Goal: Transaction & Acquisition: Purchase product/service

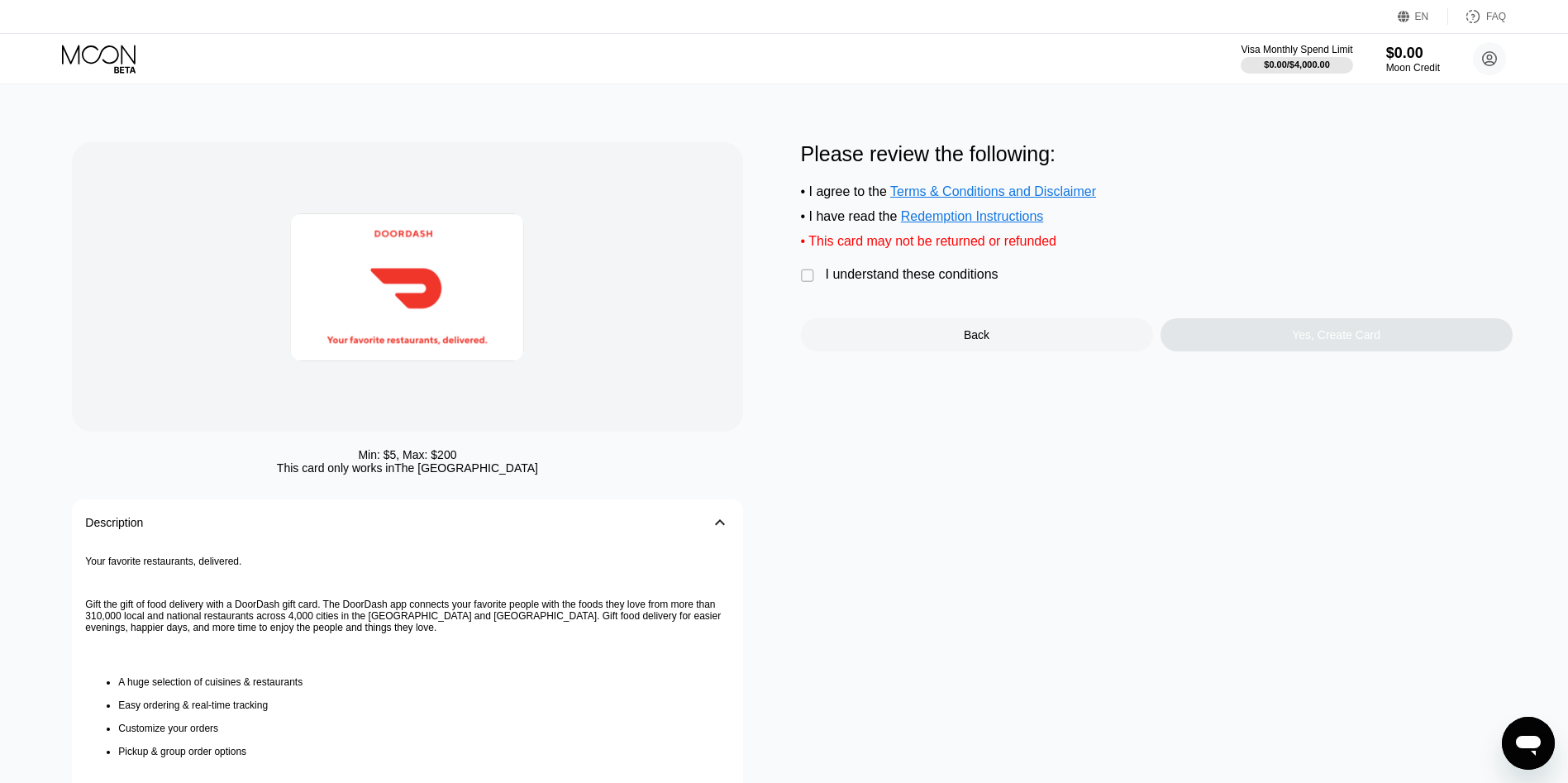
click at [943, 282] on div "I understand these conditions" at bounding box center [911, 275] width 172 height 15
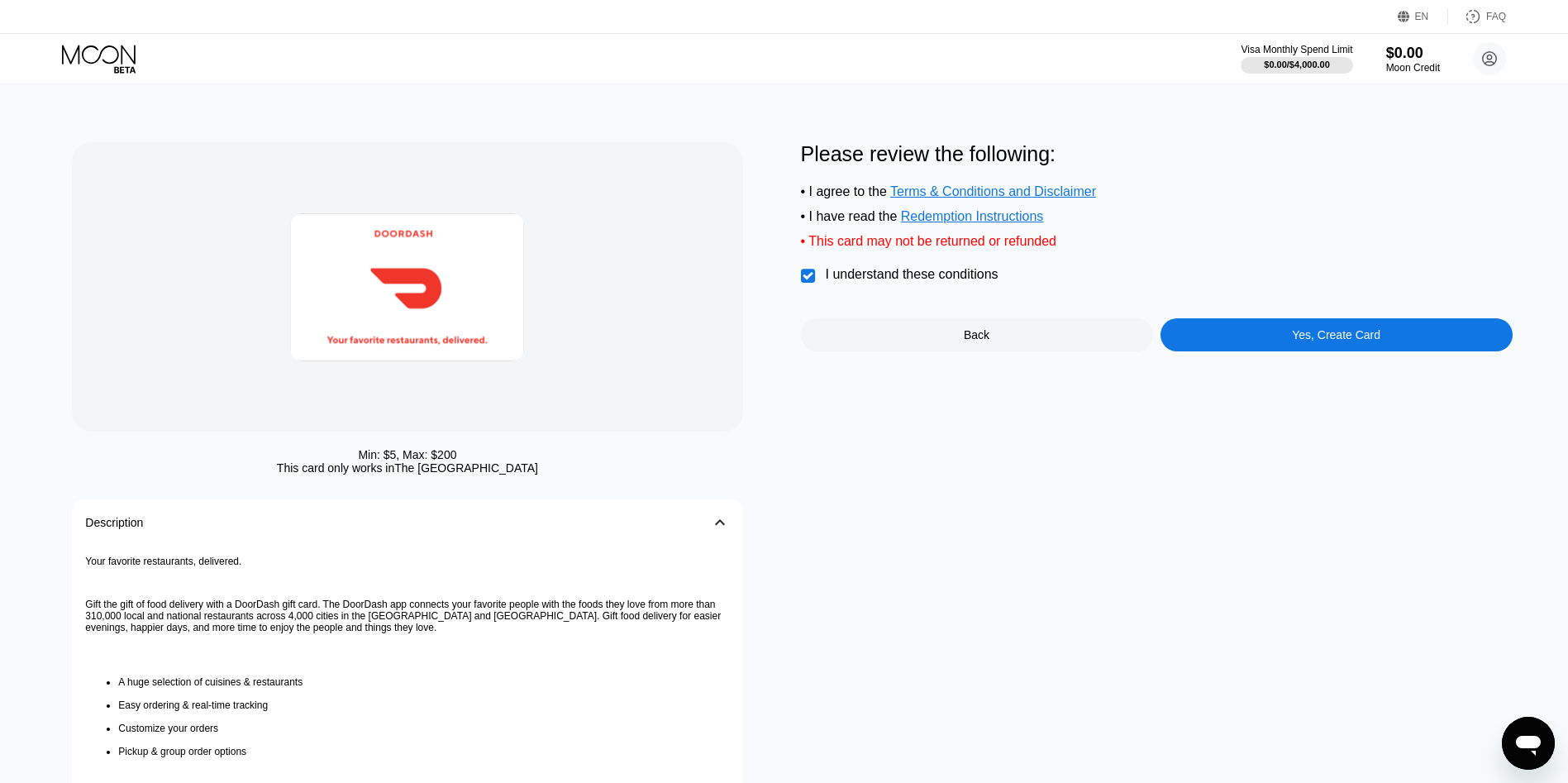
click at [1277, 330] on div "Please review the following: • I agree to the Terms & Conditions and Disclaimer…" at bounding box center [1157, 246] width 711 height 209
click at [1268, 344] on div "Yes, Create Card" at bounding box center [1336, 335] width 352 height 33
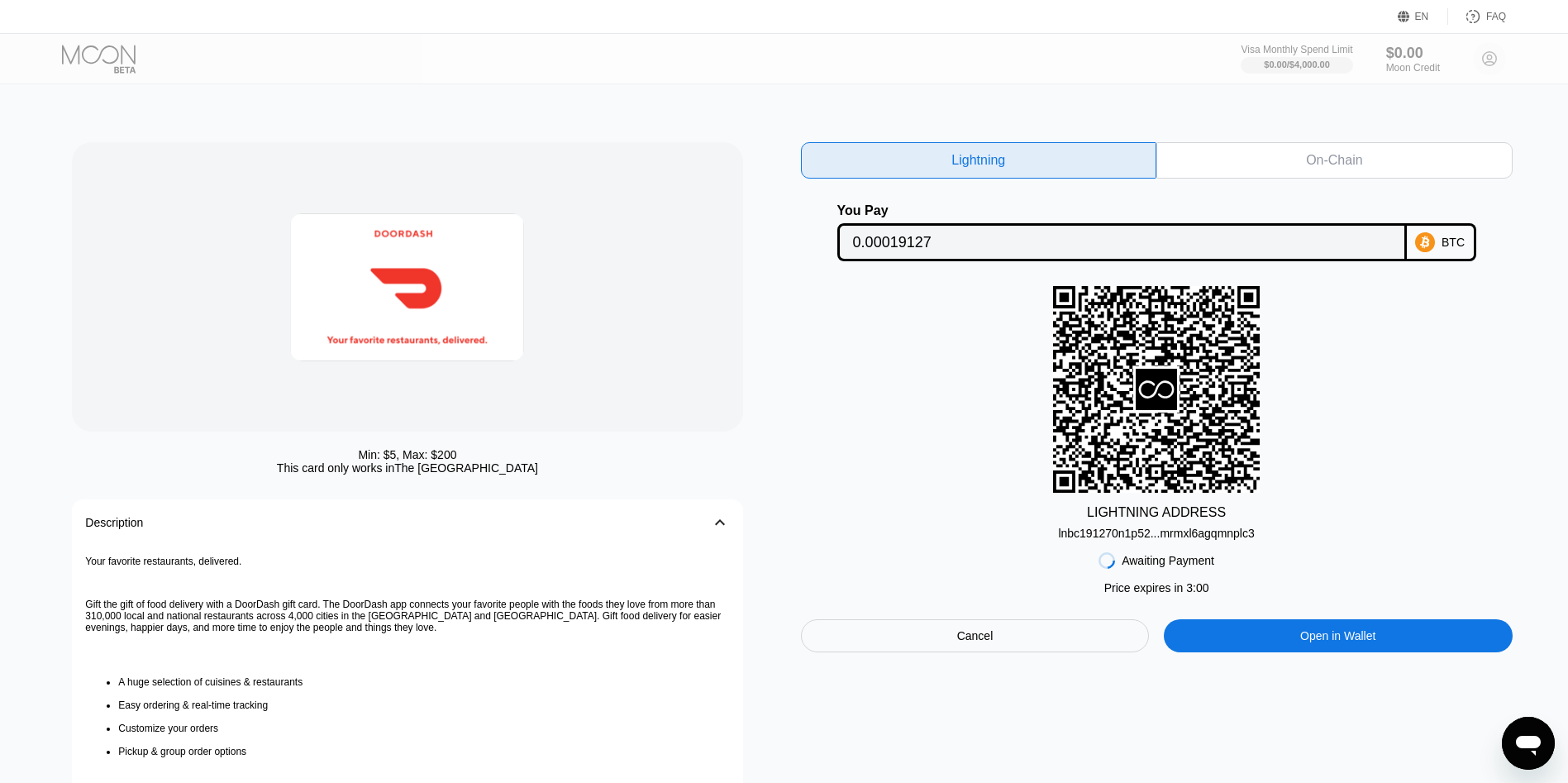
click at [1123, 526] on div "lnbc191270n1p52...mrmxl6agqmnplc3" at bounding box center [1156, 530] width 196 height 20
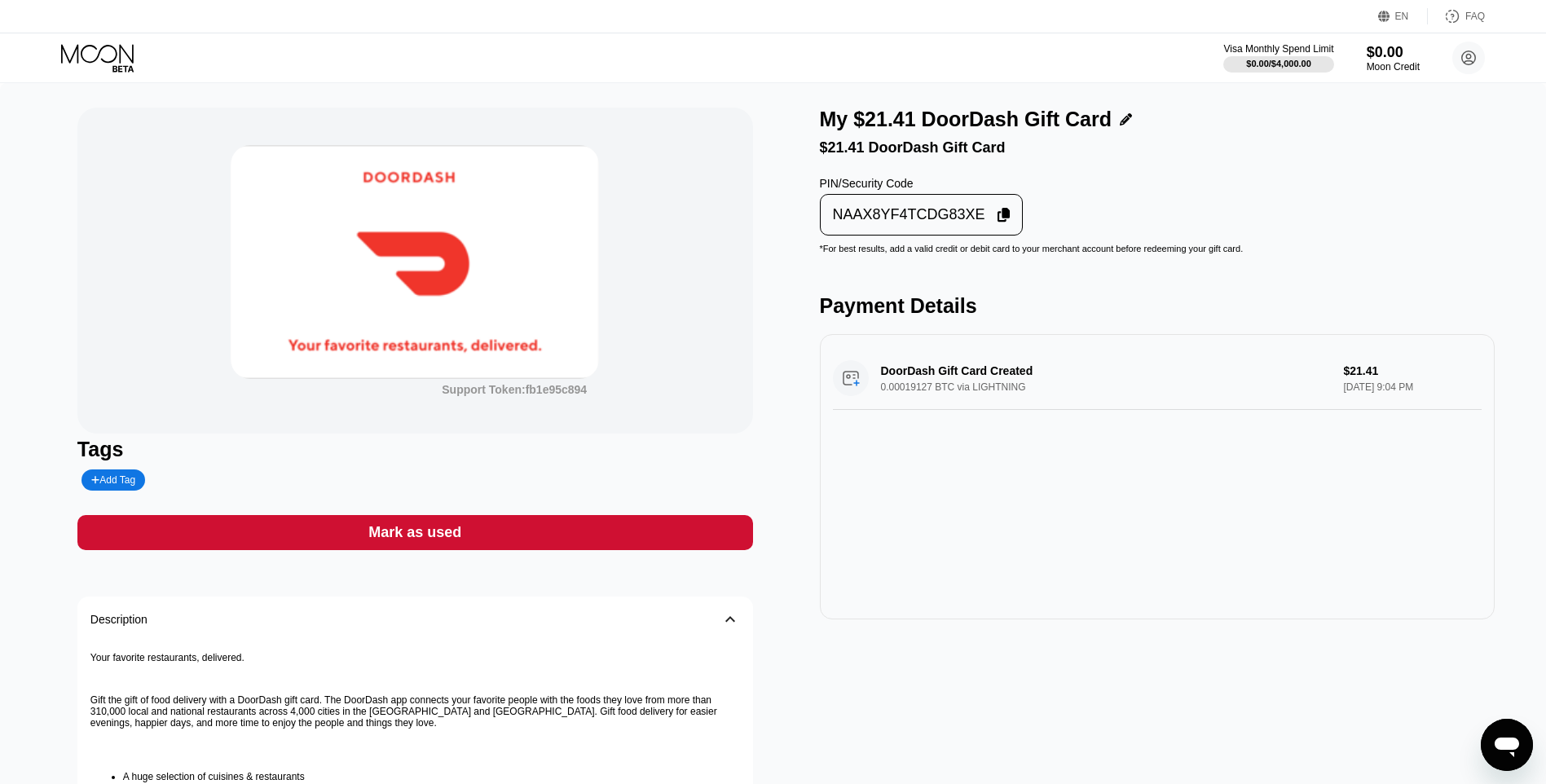
click at [850, 206] on div "NAAX8YF4TCDG83XE" at bounding box center [922, 215] width 204 height 41
click at [92, 357] on div "Support Token: fb1e95c894" at bounding box center [415, 271] width 675 height 325
click at [684, 542] on div "Mark as used" at bounding box center [415, 532] width 675 height 35
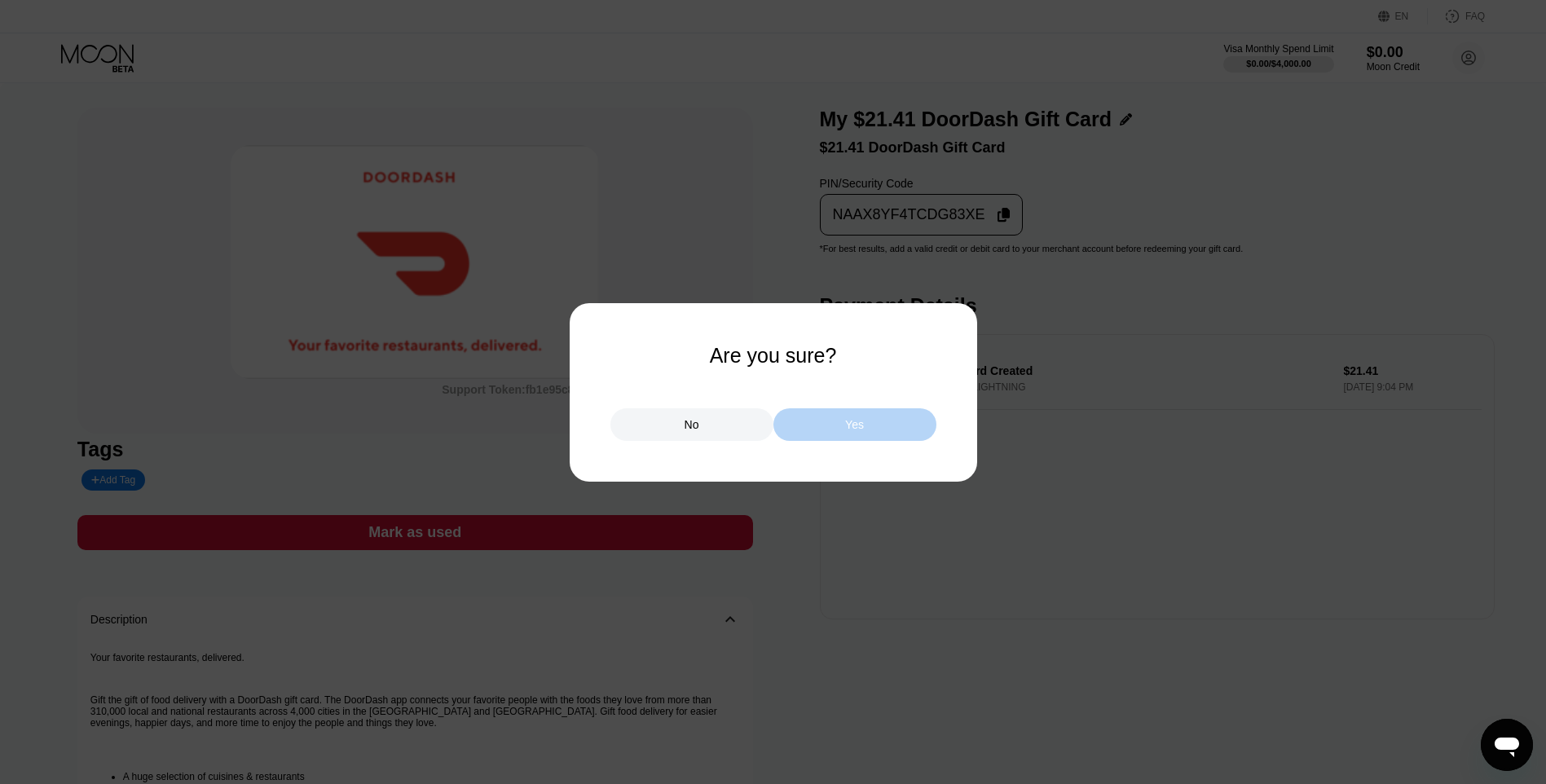
click at [890, 437] on div "Yes" at bounding box center [854, 424] width 163 height 32
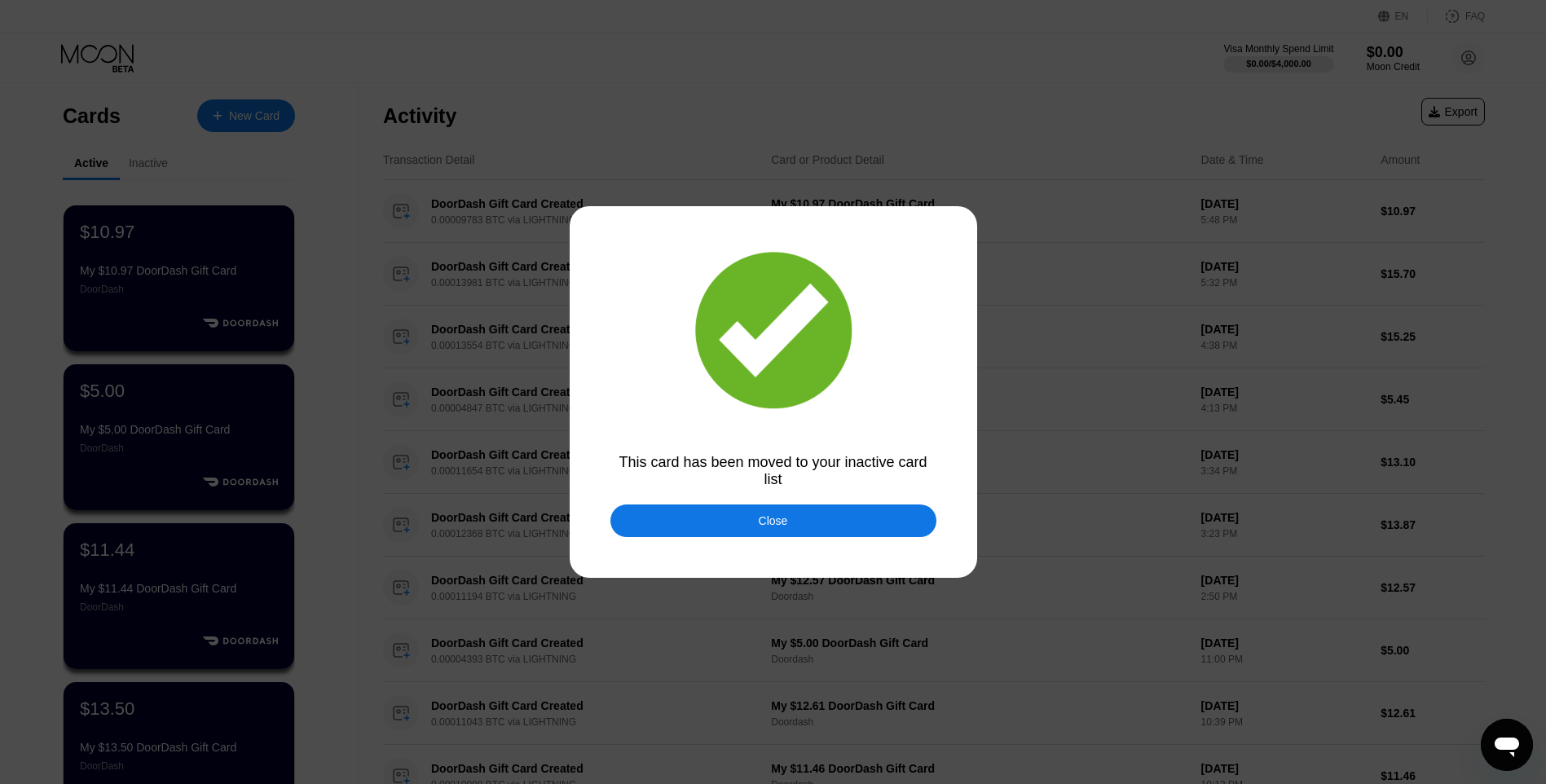
drag, startPoint x: 844, startPoint y: 529, endPoint x: 847, endPoint y: 512, distance: 17.3
click at [844, 528] on div "Close" at bounding box center [773, 521] width 326 height 32
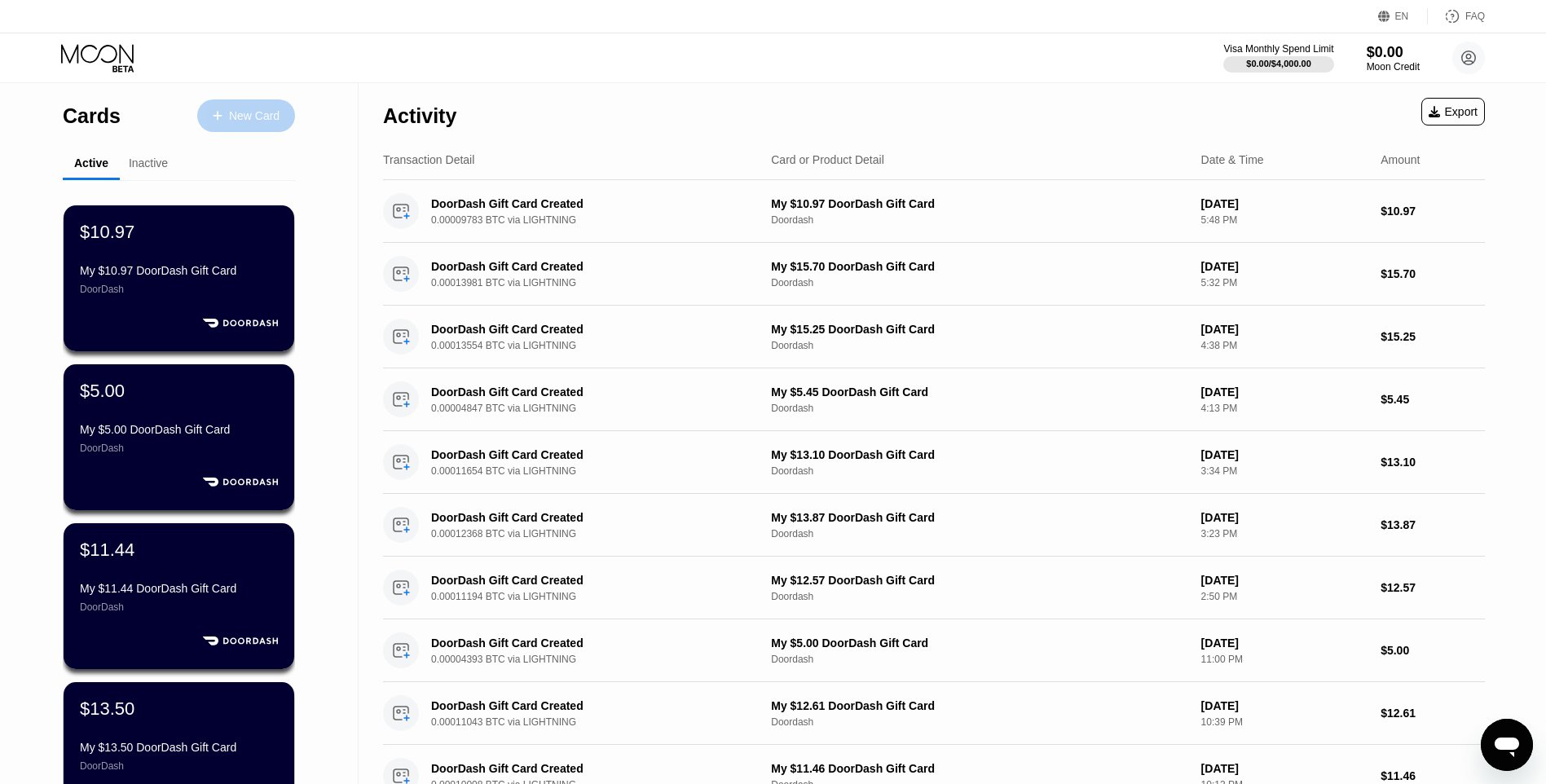
click at [243, 123] on div "New Card" at bounding box center [255, 115] width 50 height 13
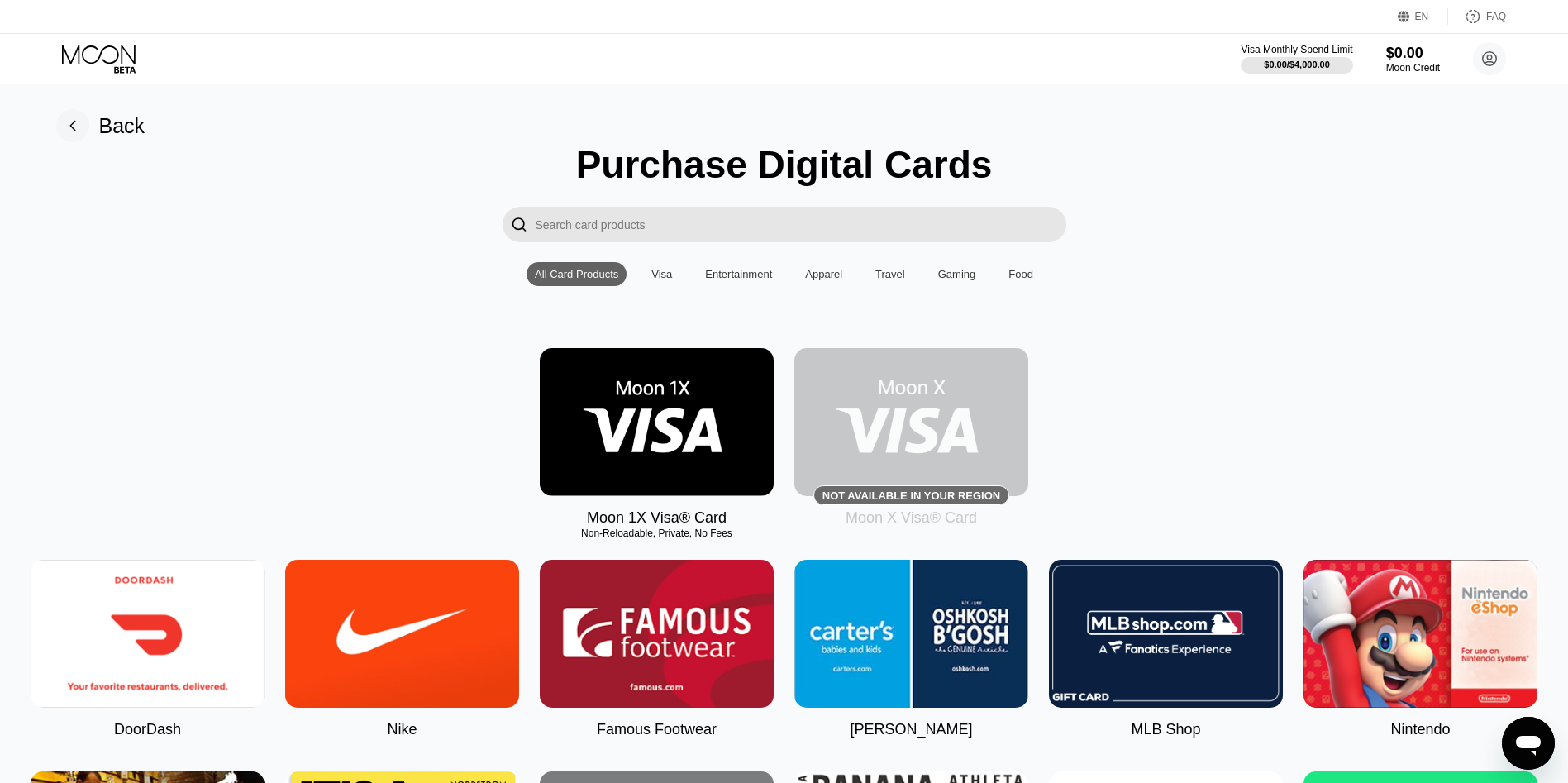
click at [140, 662] on img at bounding box center [148, 633] width 234 height 148
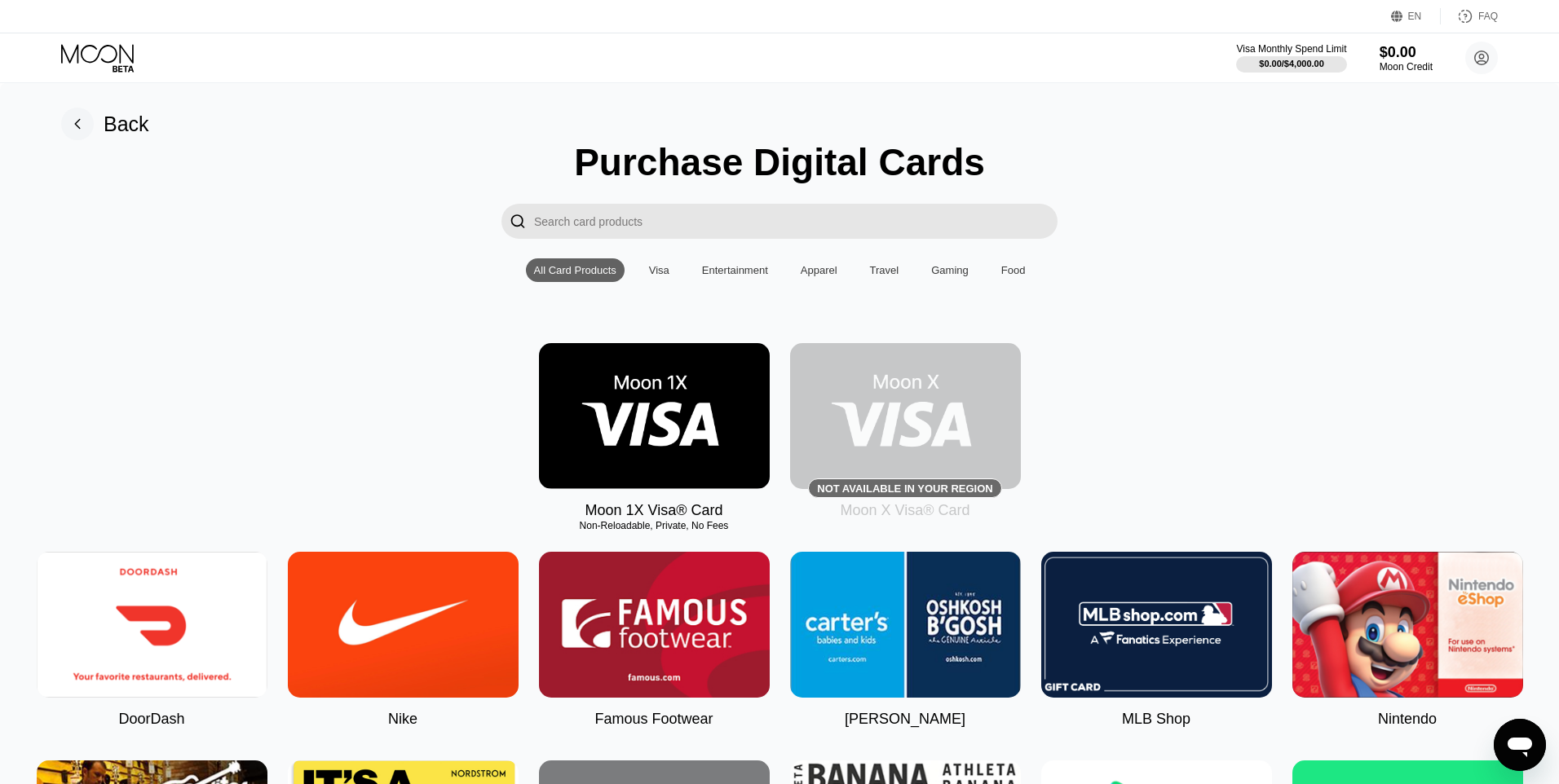
type input "0"
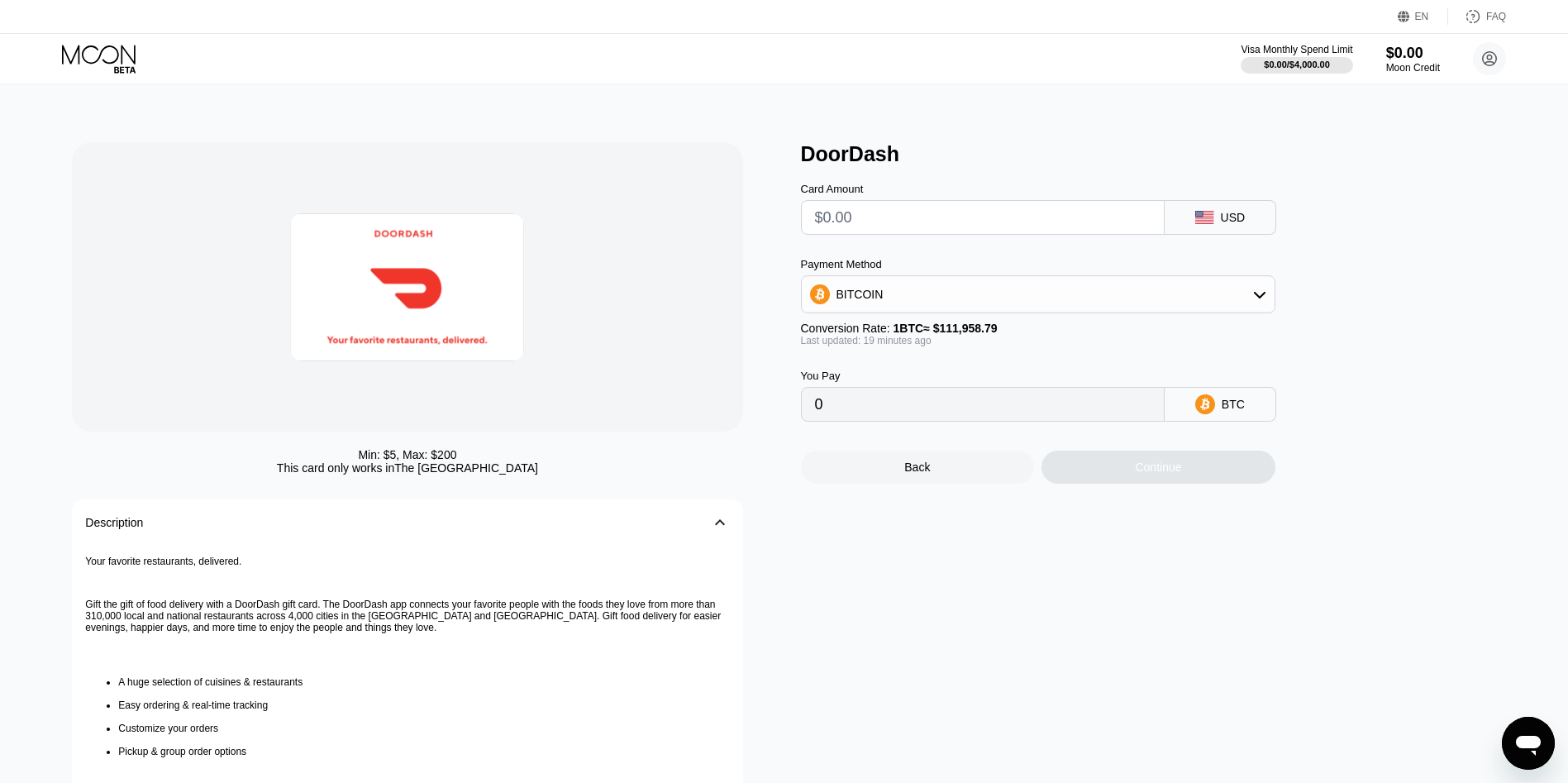
click at [966, 234] on input "text" at bounding box center [982, 217] width 336 height 33
type input "$1"
type input "0.00000891"
type input "$11"
type input "0.00009798"
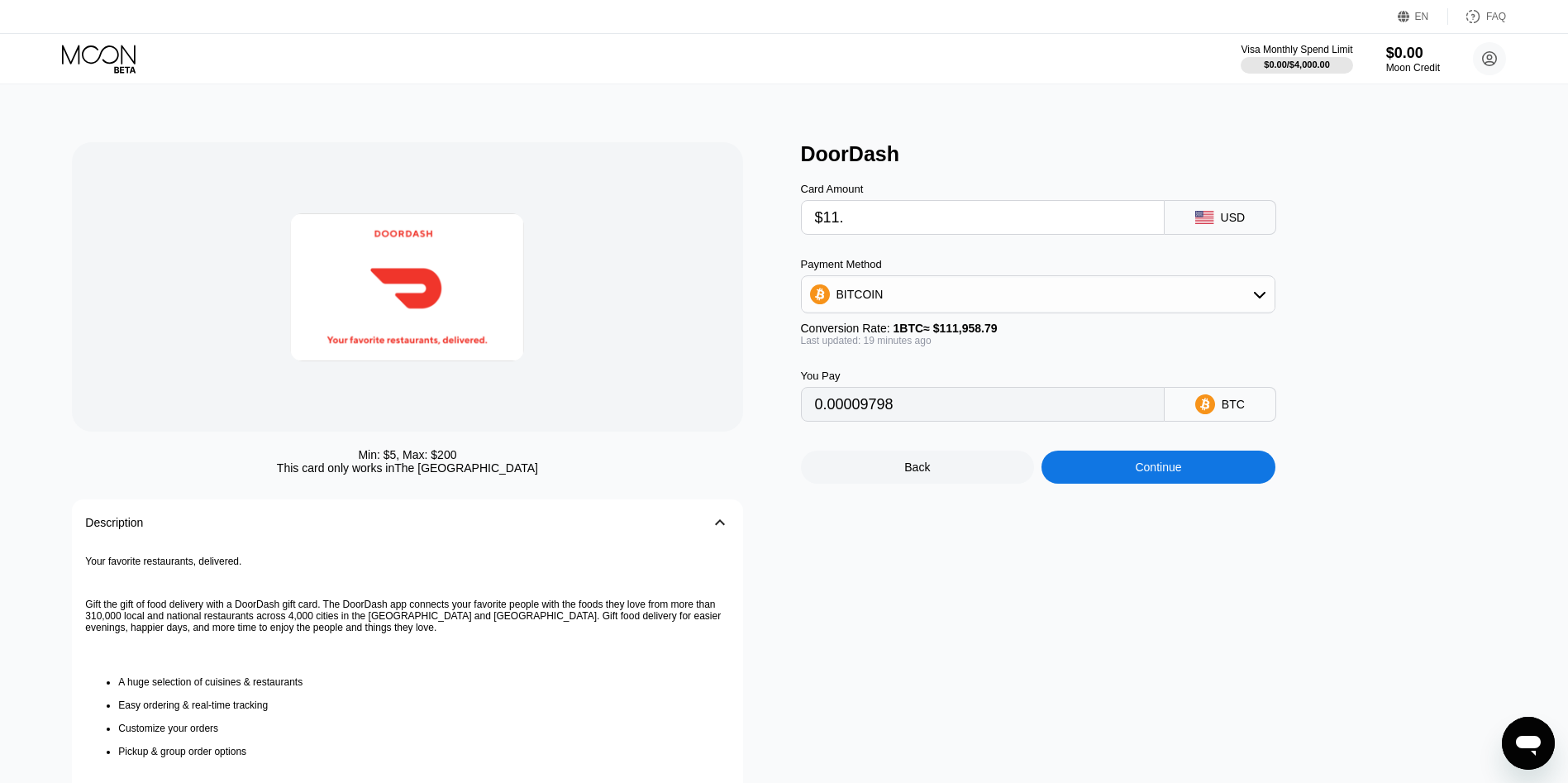
type input "$11.4"
type input "0.00010155"
type input "$11.41"
type input "0.00010164"
type input "$11.41"
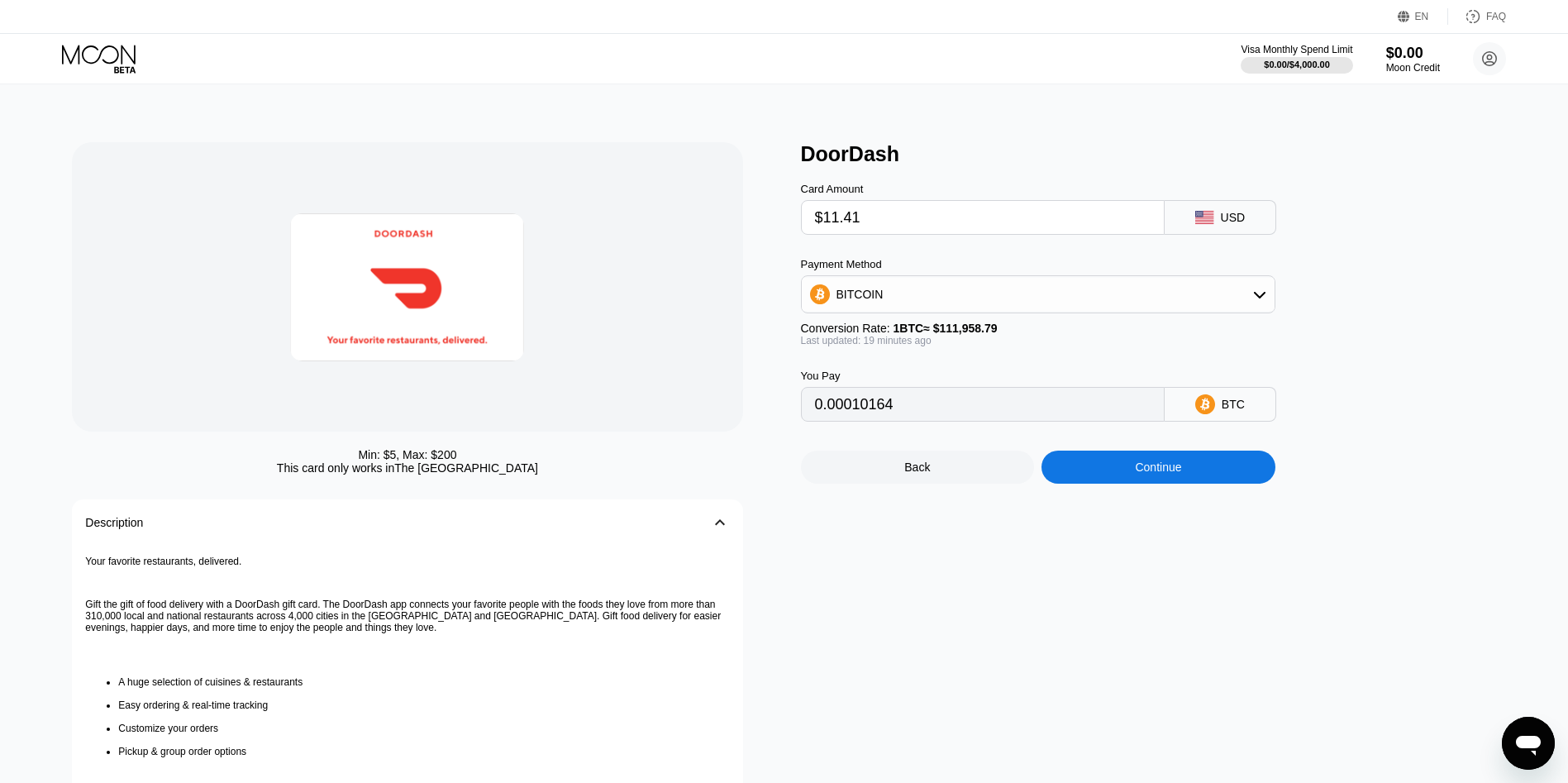
click at [1102, 484] on div "Continue" at bounding box center [1158, 467] width 234 height 33
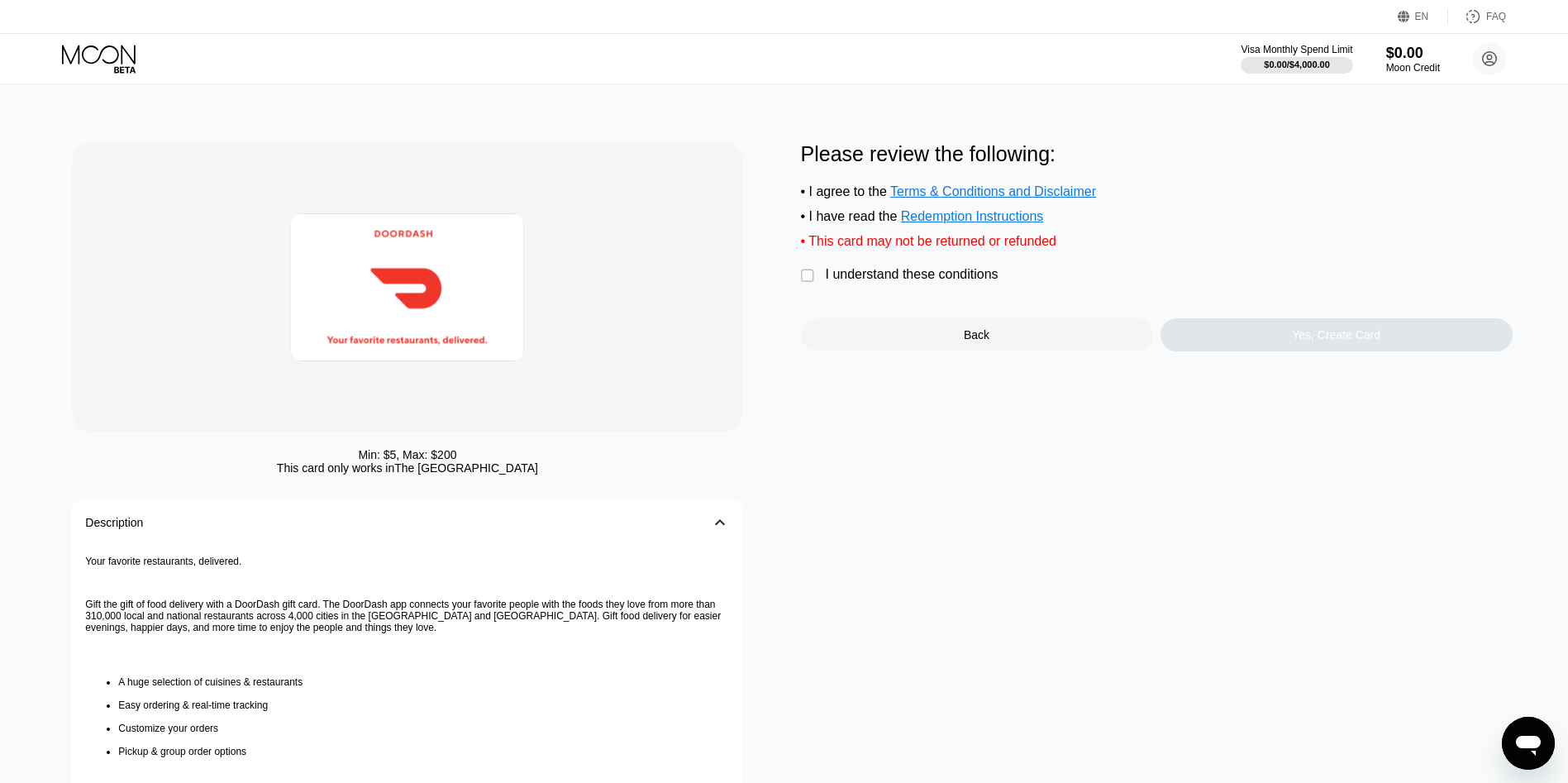
click at [976, 285] on div " I understand these conditions" at bounding box center [904, 276] width 206 height 17
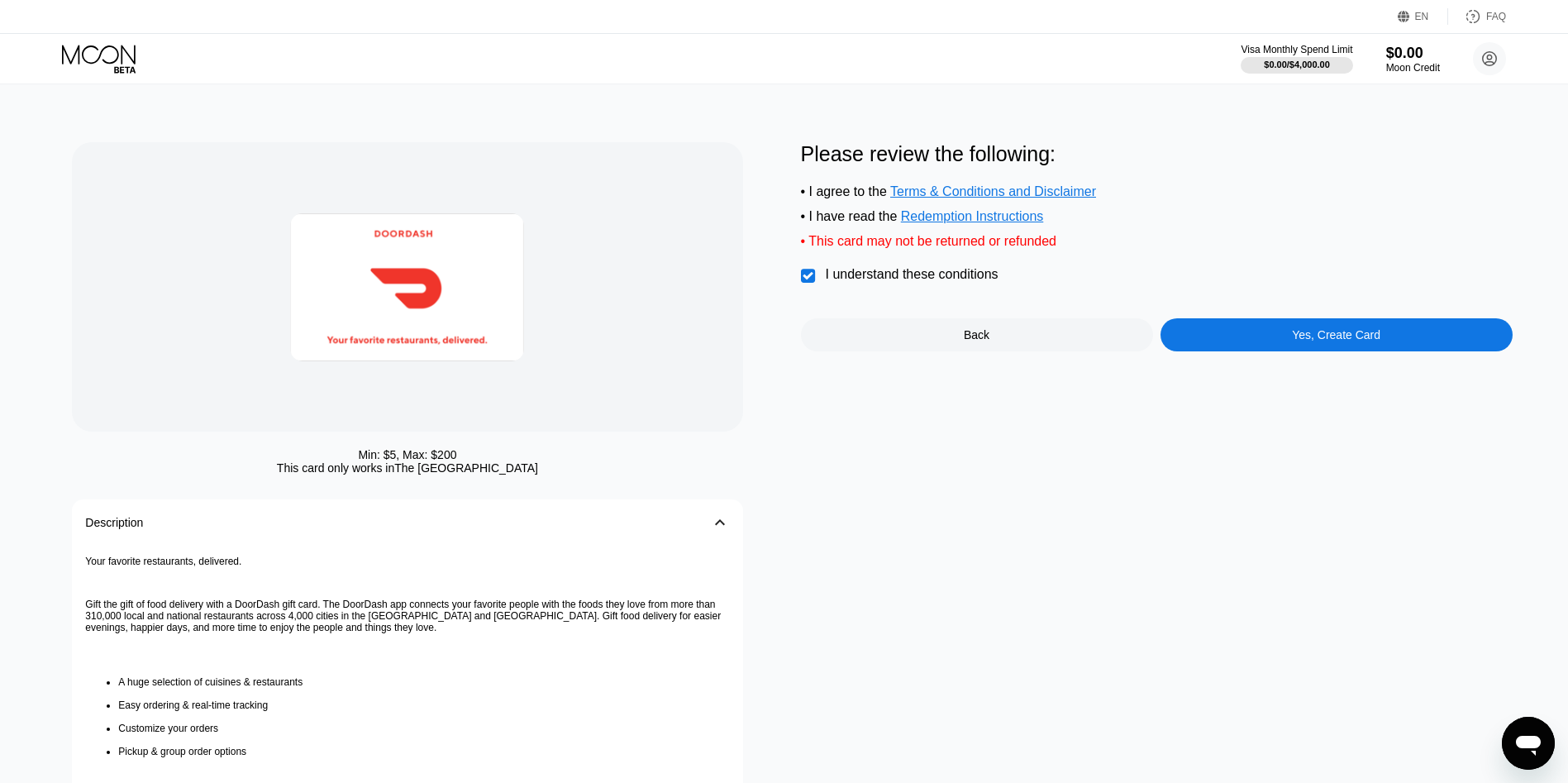
click at [1209, 341] on div "Yes, Create Card" at bounding box center [1336, 335] width 352 height 33
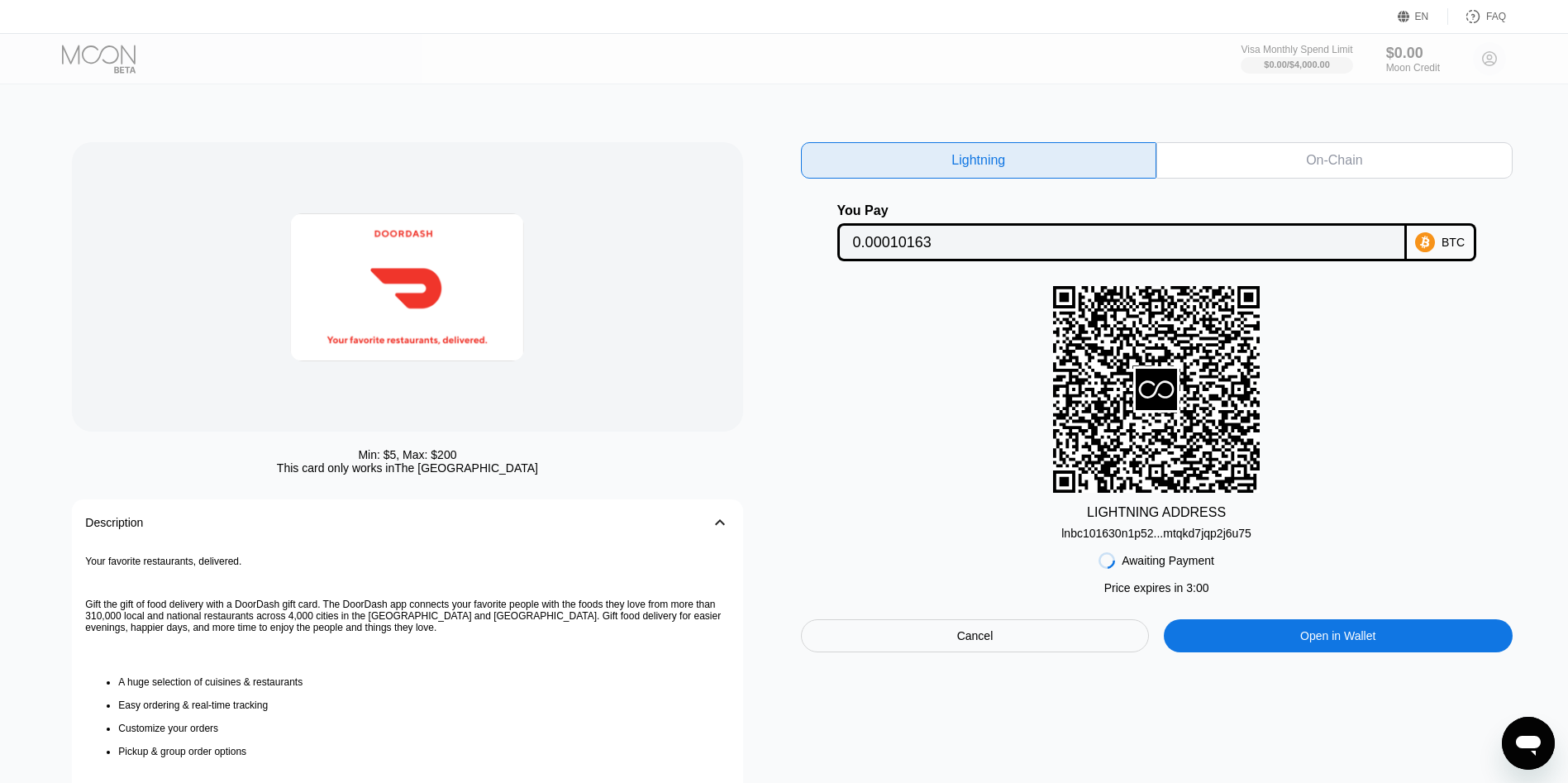
click at [1100, 537] on div "lnbc101630n1p52...mtqkd7jqp2j6u75" at bounding box center [1157, 533] width 190 height 13
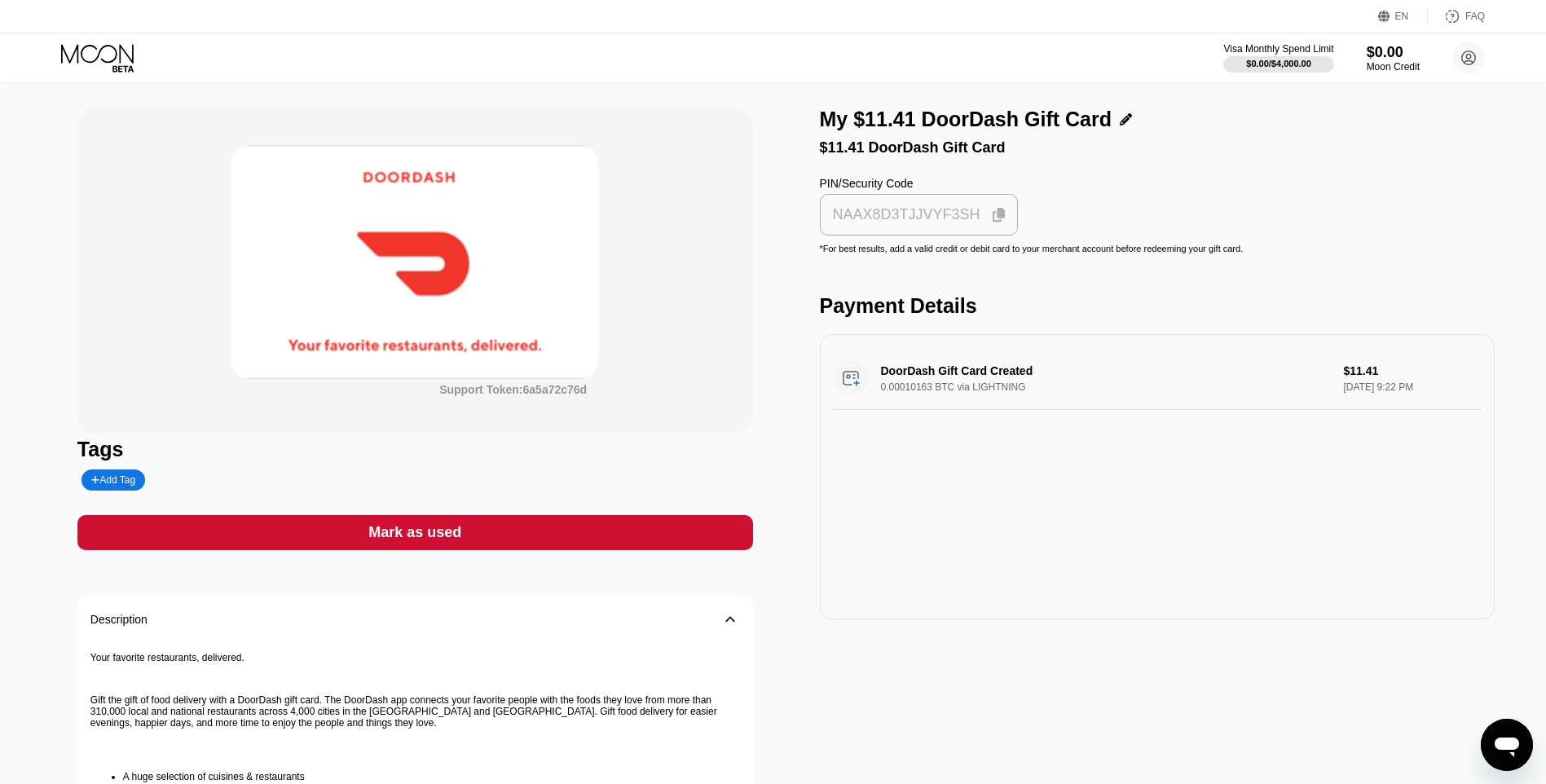
click at [911, 236] on div "NAAX8D3TJJVYF3SH" at bounding box center [919, 215] width 199 height 41
click at [220, 413] on div "Support Token: 6a5a72c76d" at bounding box center [415, 271] width 675 height 325
drag, startPoint x: 687, startPoint y: 568, endPoint x: 702, endPoint y: 539, distance: 32.6
click at [692, 558] on div "Support Token: 6a5a72c76d Tags Add Tag Mark as used Description 󰅀 Your favorite…" at bounding box center [415, 564] width 675 height 913
click at [700, 542] on div "Mark as used" at bounding box center [415, 532] width 675 height 35
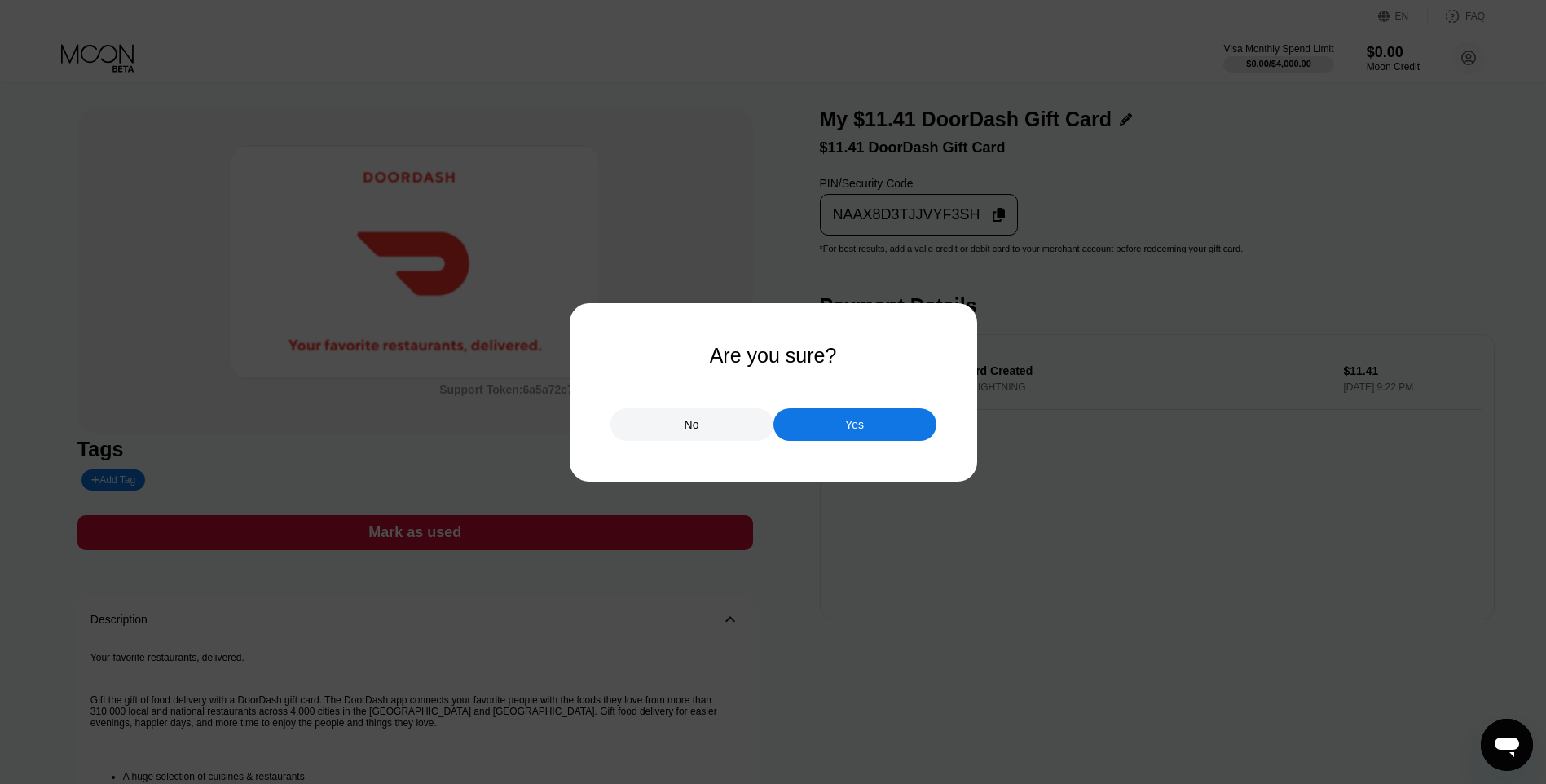
click at [846, 442] on div at bounding box center [779, 392] width 1559 height 784
click at [850, 435] on div "Yes" at bounding box center [854, 424] width 163 height 32
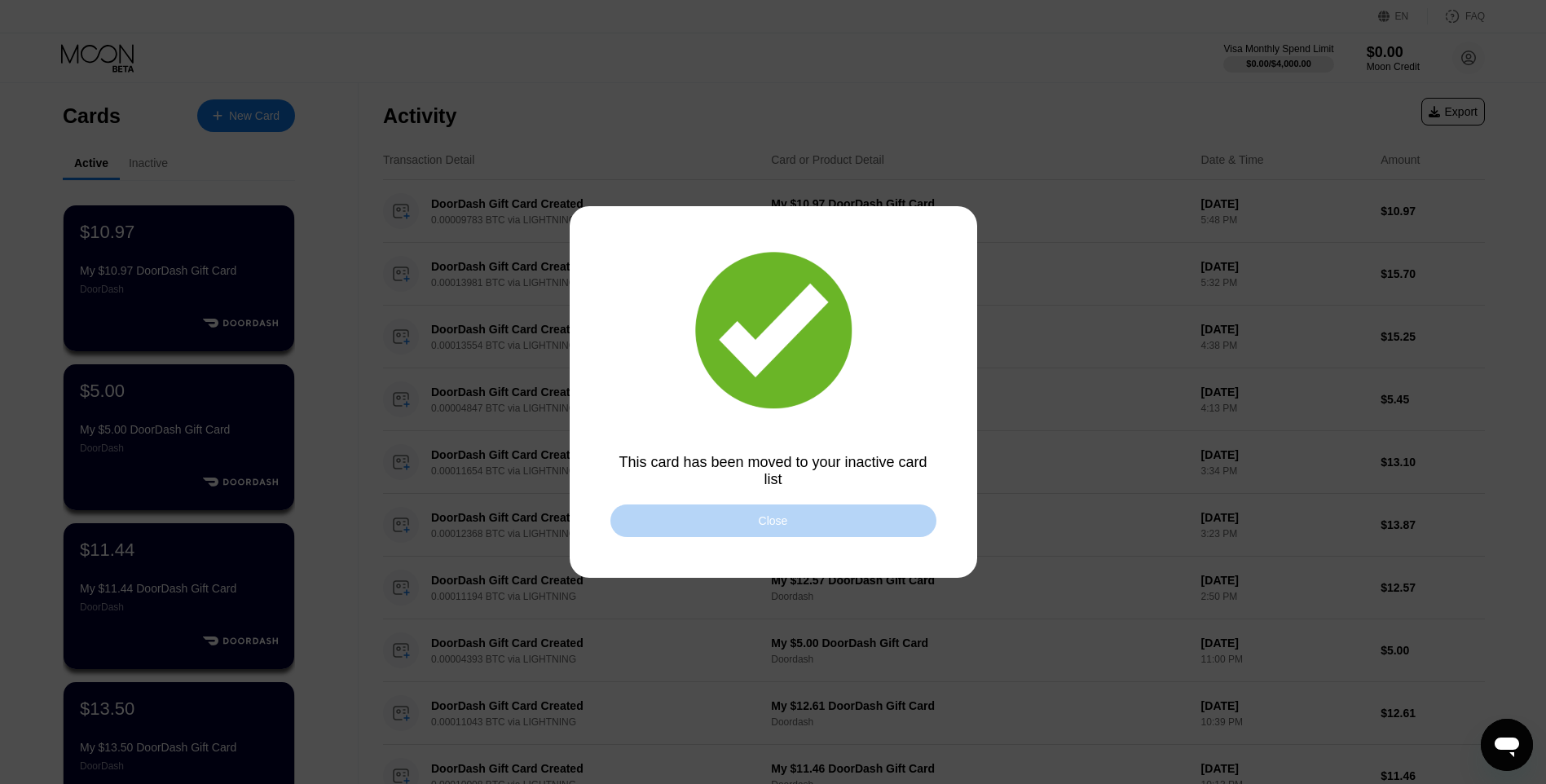
drag, startPoint x: 761, startPoint y: 517, endPoint x: 670, endPoint y: 493, distance: 94.1
click at [760, 517] on div "Close" at bounding box center [773, 521] width 30 height 13
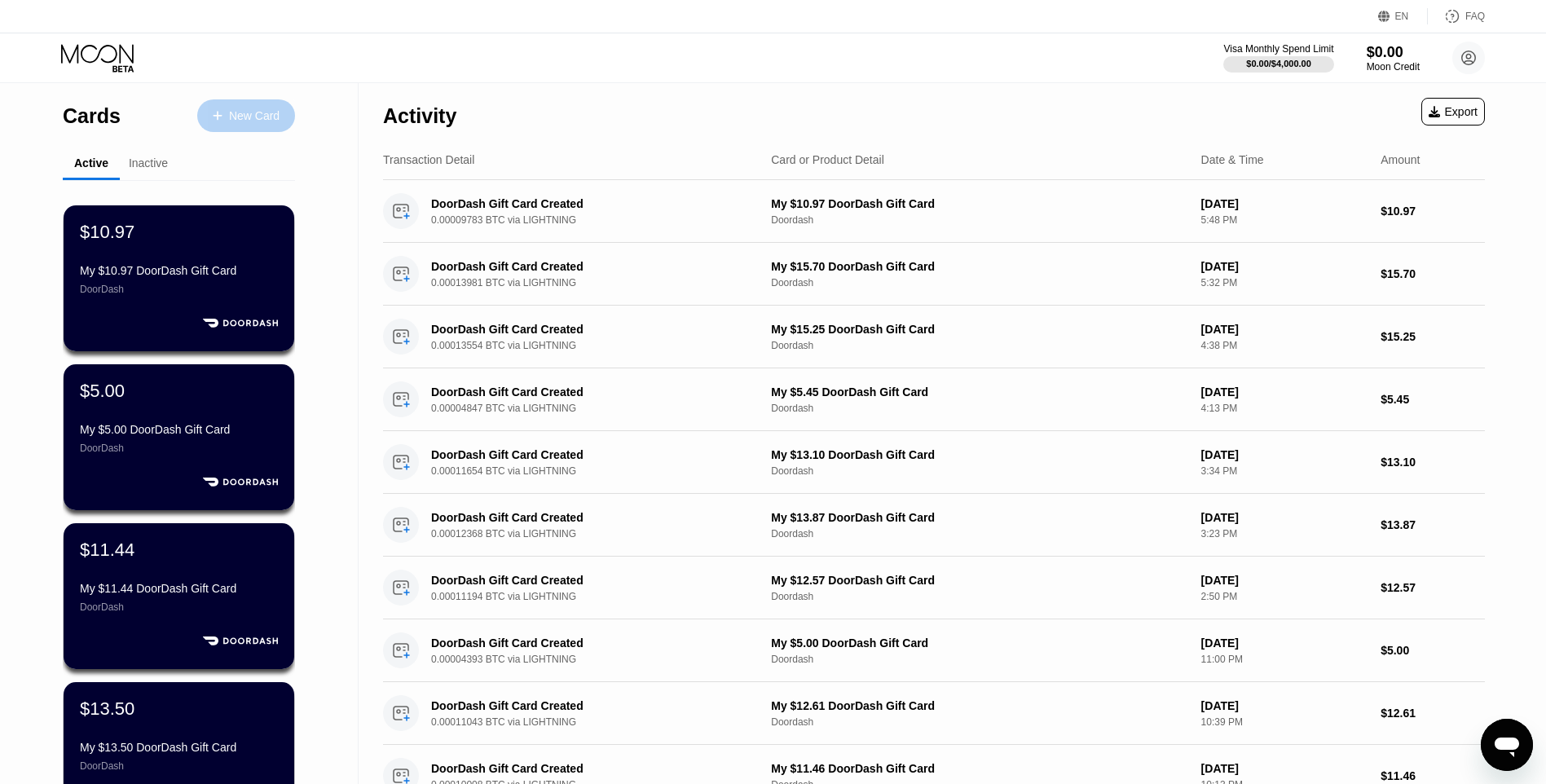
click at [262, 129] on div "New Card" at bounding box center [246, 116] width 98 height 32
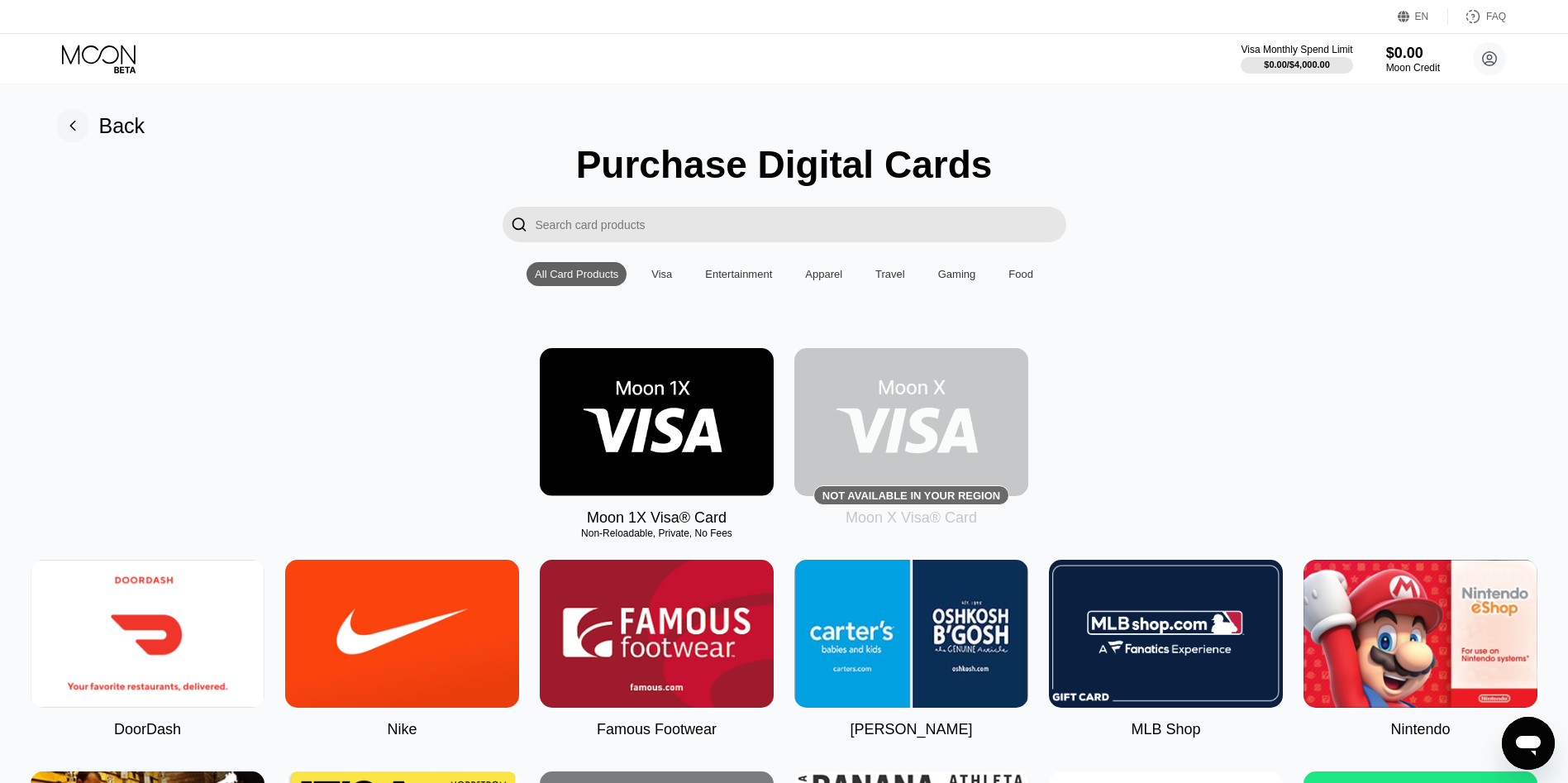
drag, startPoint x: 161, startPoint y: 611, endPoint x: 251, endPoint y: 593, distance: 91.8
click at [161, 610] on img at bounding box center [148, 633] width 234 height 148
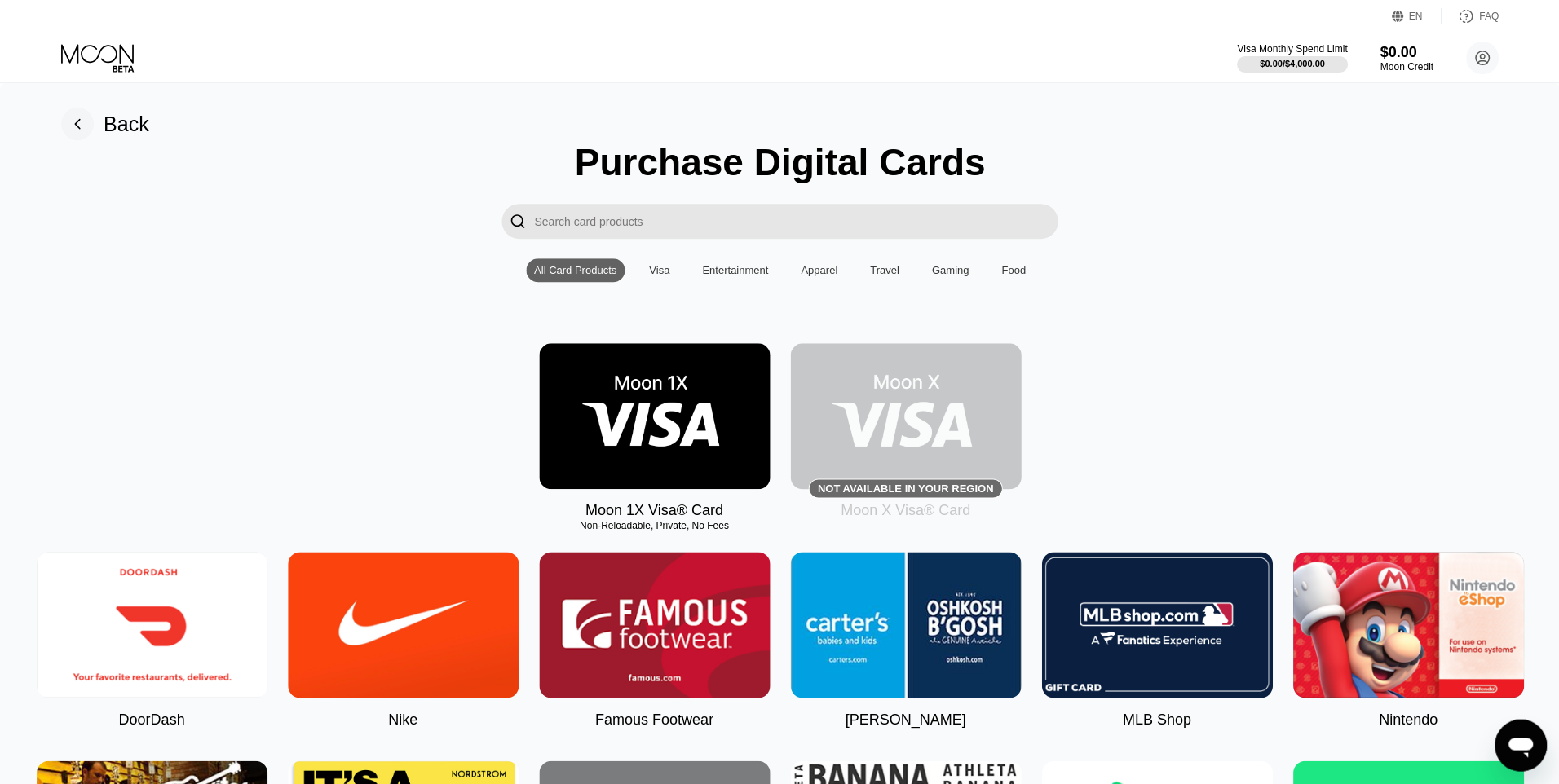
type input "0"
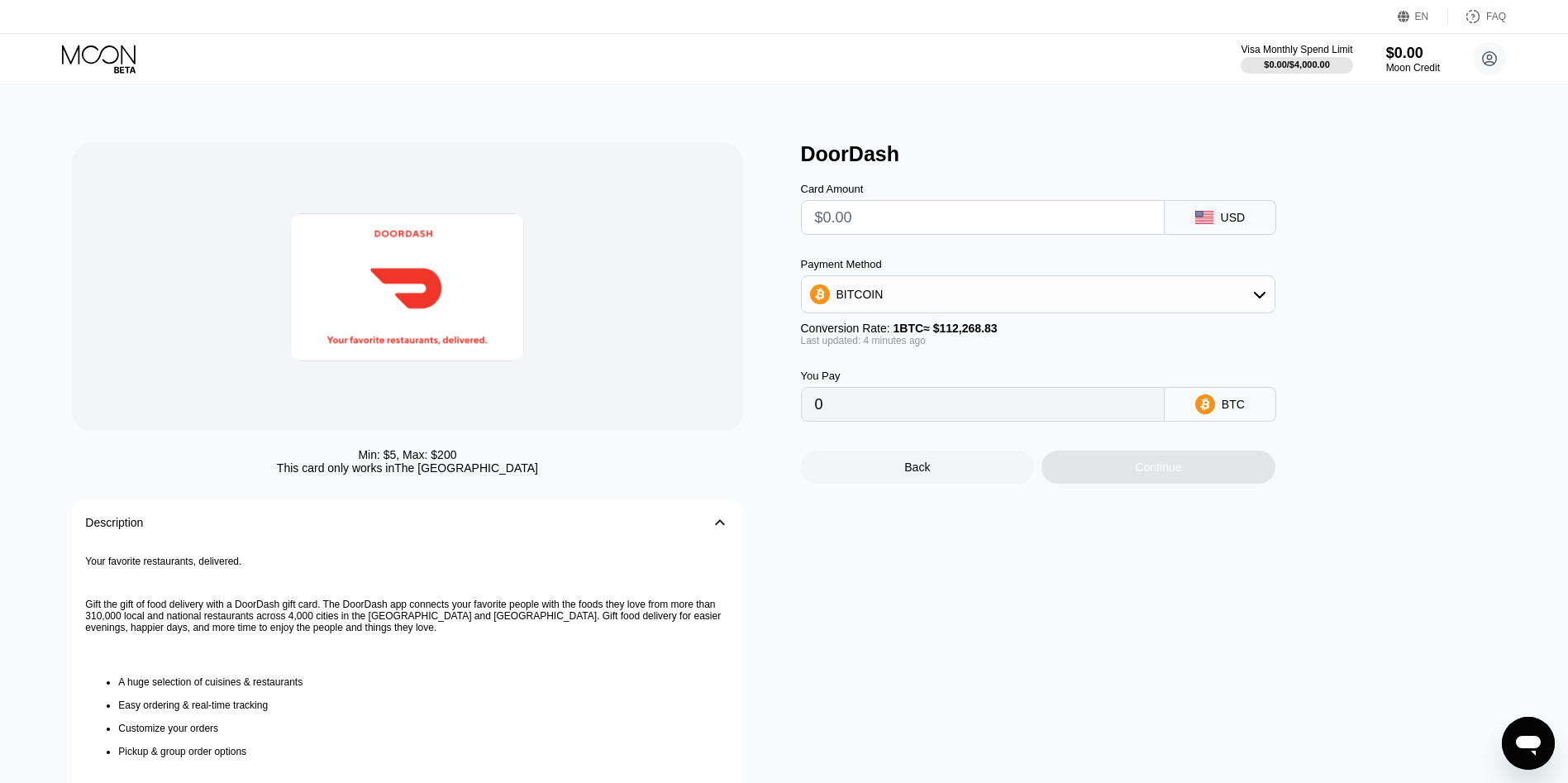
click at [920, 212] on input "text" at bounding box center [982, 217] width 336 height 33
type input "$12"
type input "0.00010686"
type input "$12.08"
type input "0.00010758"
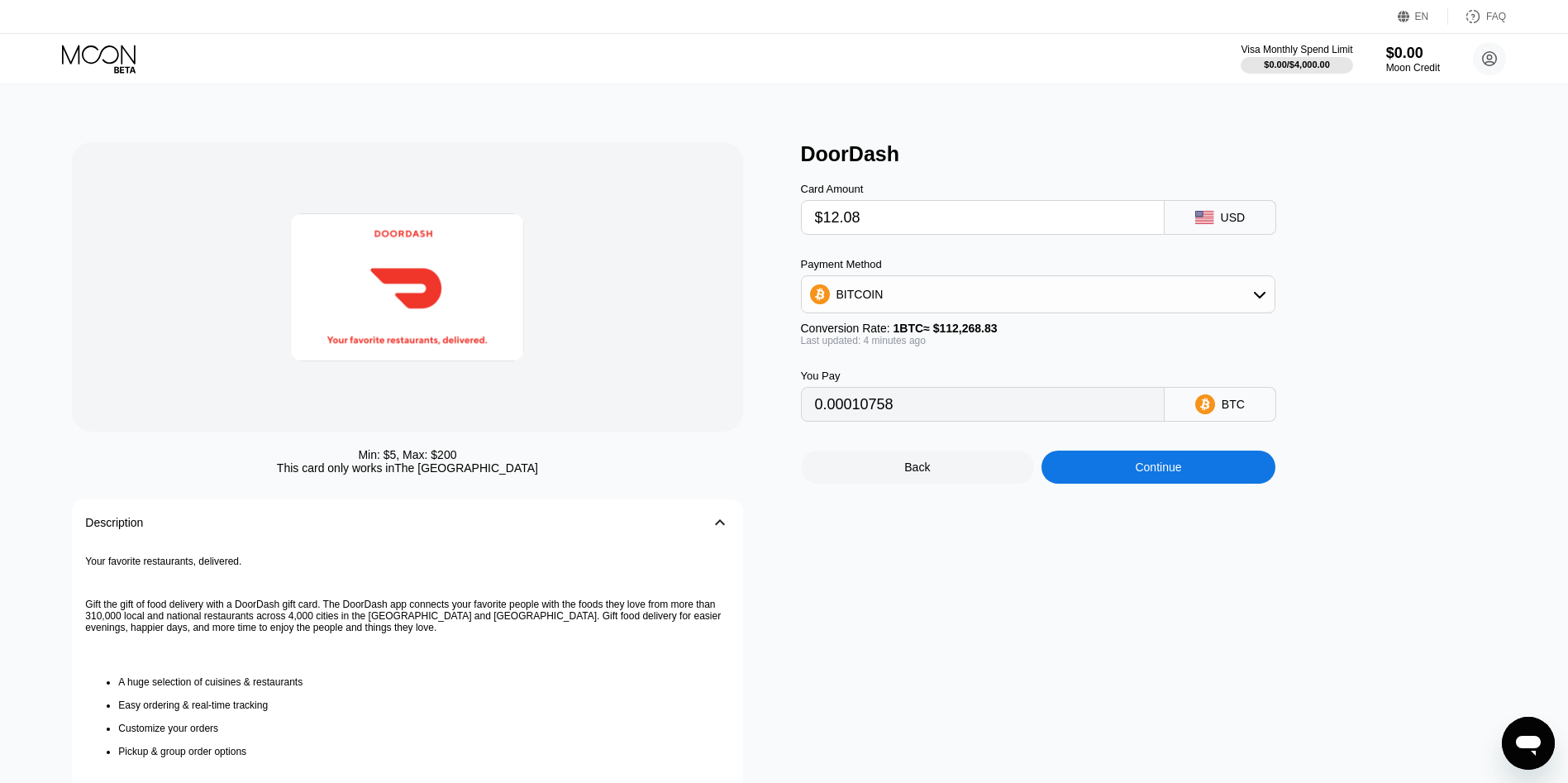
type input "$12.08"
click at [1206, 476] on div "Continue" at bounding box center [1158, 467] width 234 height 33
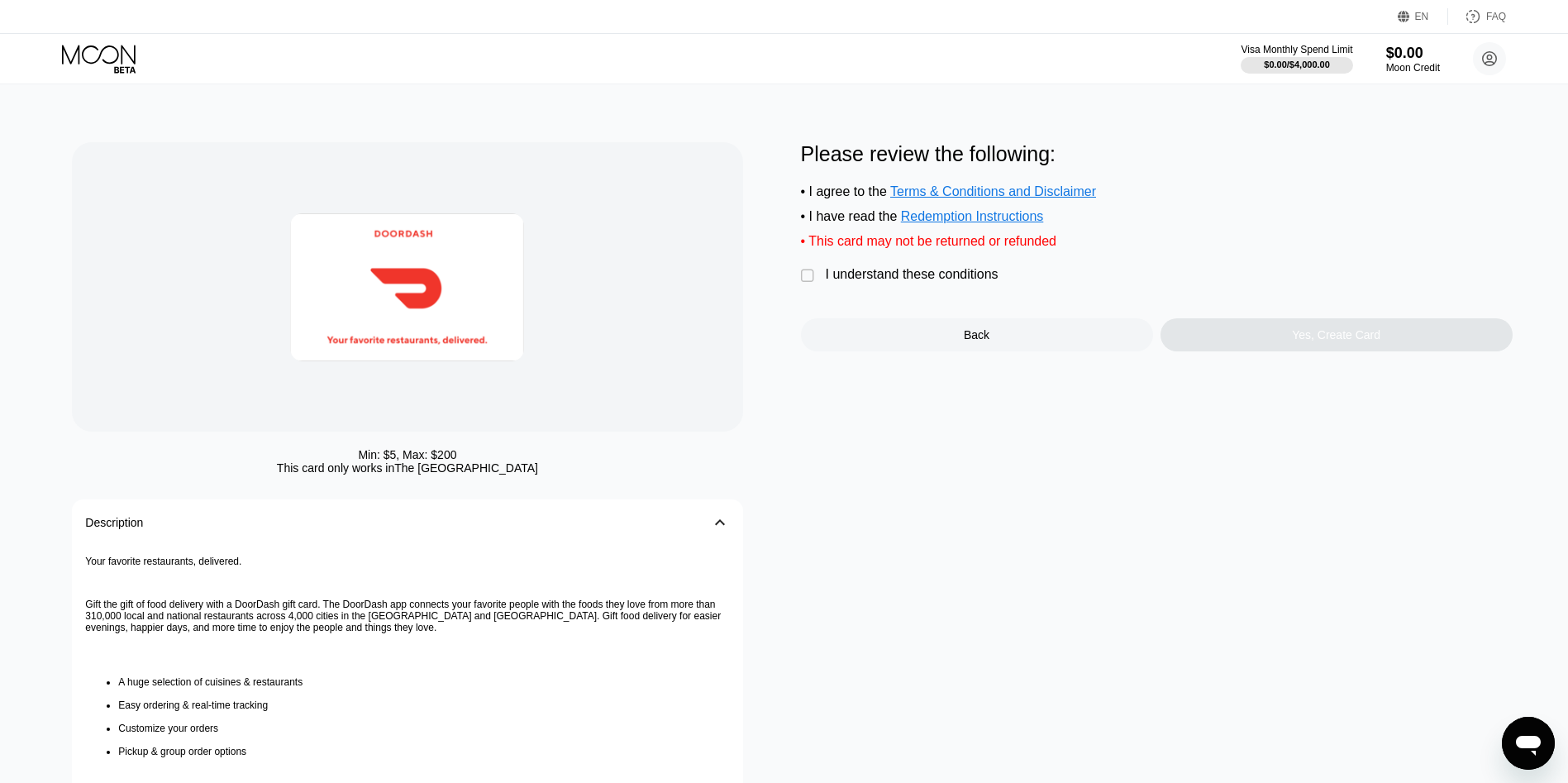
drag, startPoint x: 992, startPoint y: 295, endPoint x: 1002, endPoint y: 297, distance: 10.2
click at [992, 285] on div " I understand these conditions" at bounding box center [904, 276] width 206 height 17
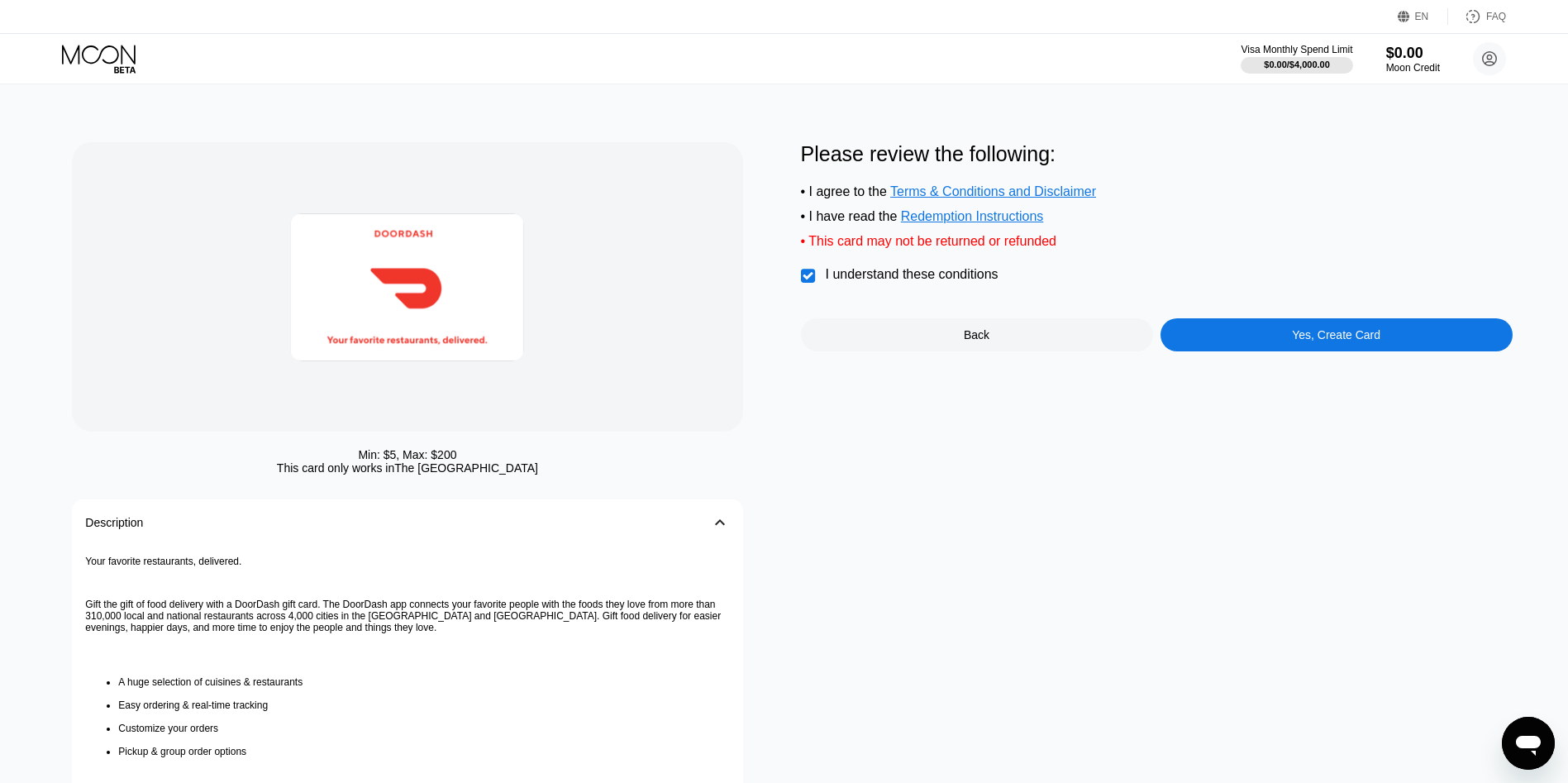
click at [1261, 330] on div "Please review the following: • I agree to the Terms & Conditions and Disclaimer…" at bounding box center [1157, 246] width 711 height 209
click at [1291, 344] on div "Yes, Create Card" at bounding box center [1336, 335] width 352 height 33
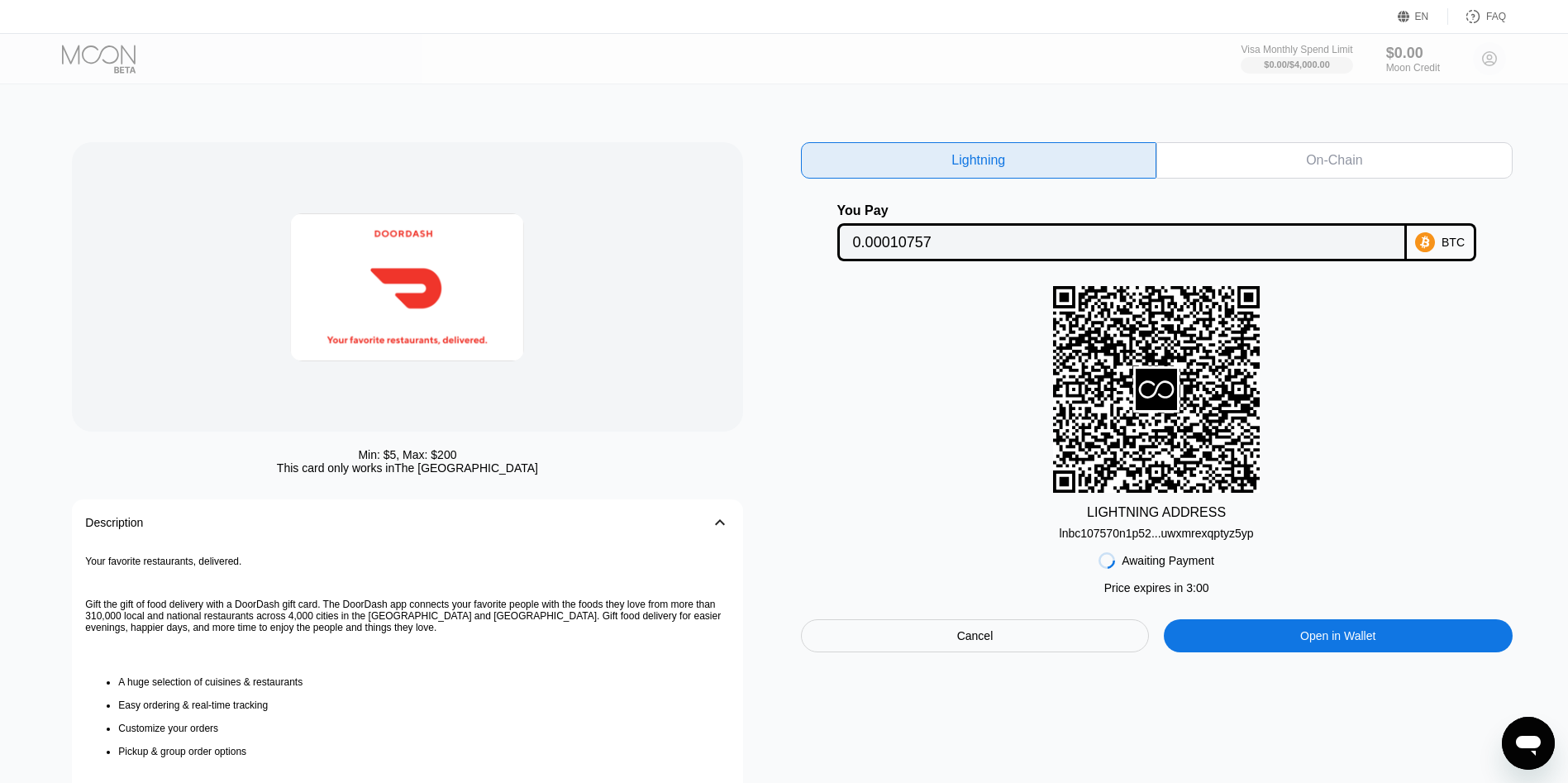
click at [1088, 532] on div "lnbc107570n1p52...uwxmrexqptyz5yp" at bounding box center [1157, 533] width 194 height 13
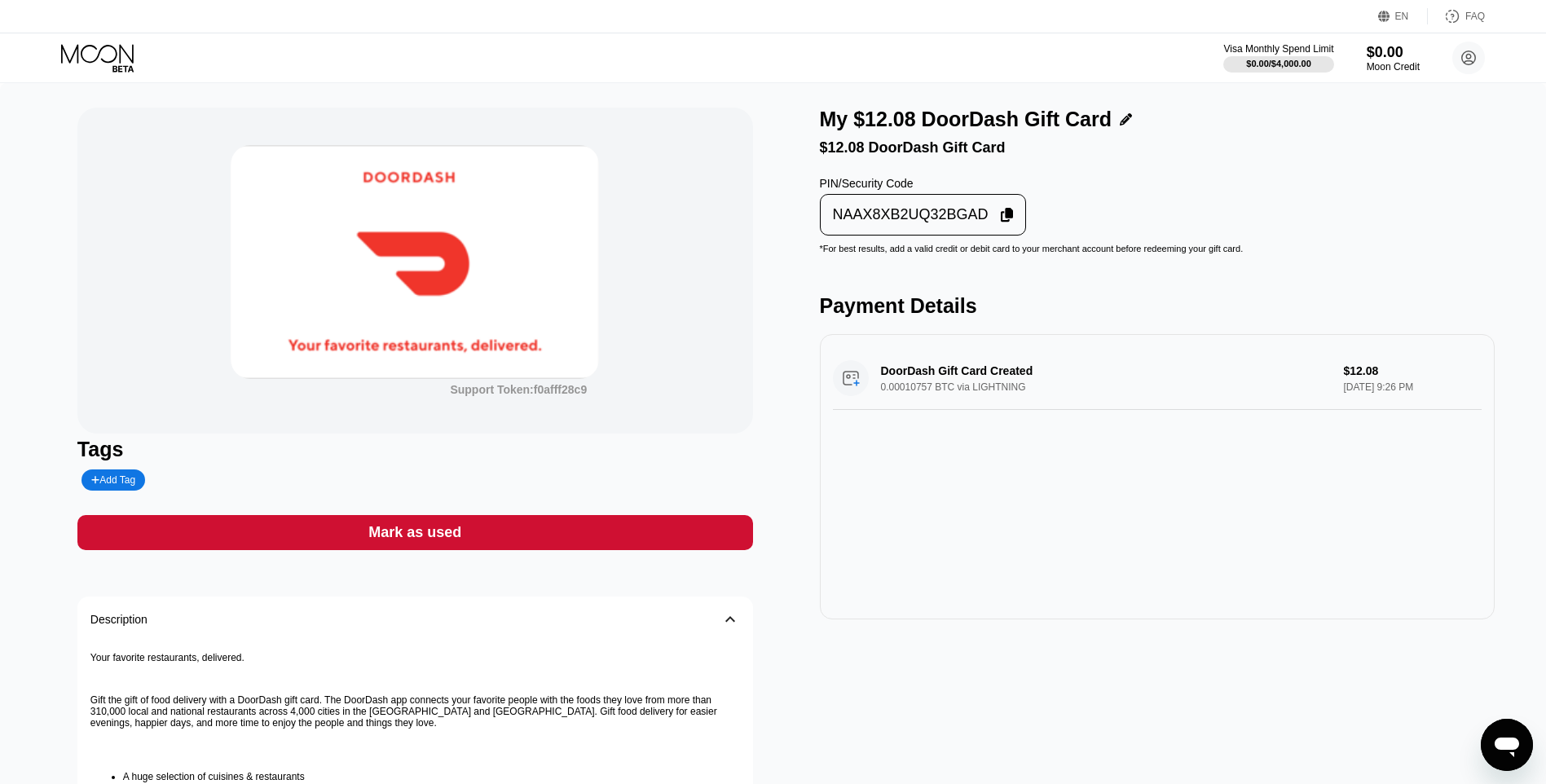
drag, startPoint x: 937, startPoint y: 166, endPoint x: 944, endPoint y: 193, distance: 27.9
click at [944, 162] on div "My $12.08 DoorDash Gift Card $12.08 DoorDash Gift Card PIN/Security Code NAAX8X…" at bounding box center [1157, 564] width 675 height 913
click at [944, 200] on div "PIN/Security Code NAAX8XB2UQ32BGAD" at bounding box center [924, 206] width 207 height 58
drag, startPoint x: 945, startPoint y: 218, endPoint x: 943, endPoint y: 243, distance: 25.1
click at [946, 221] on div "NAAX8XB2UQ32BGAD" at bounding box center [910, 214] width 156 height 19
